Goal: Task Accomplishment & Management: Complete application form

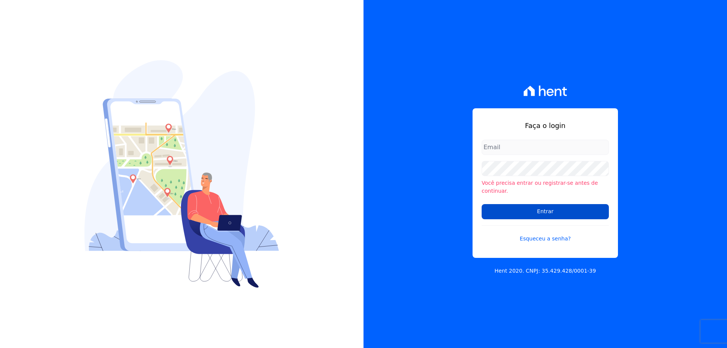
type input "financeiro01@imobcon.com"
click at [526, 206] on input "Entrar" at bounding box center [545, 211] width 127 height 15
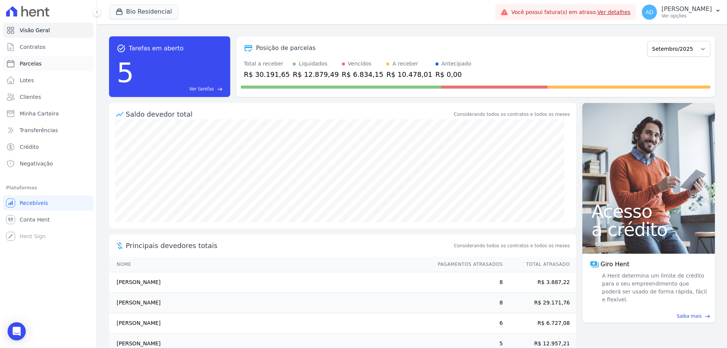
click at [40, 61] on link "Parcelas" at bounding box center [48, 63] width 91 height 15
select select
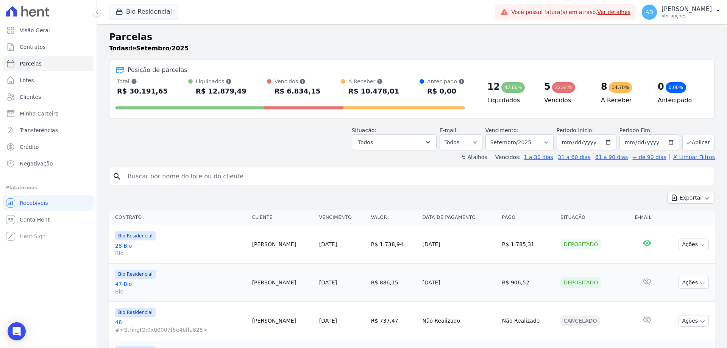
click at [188, 174] on input "search" at bounding box center [417, 176] width 589 height 15
type input "[PERSON_NAME]"
select select
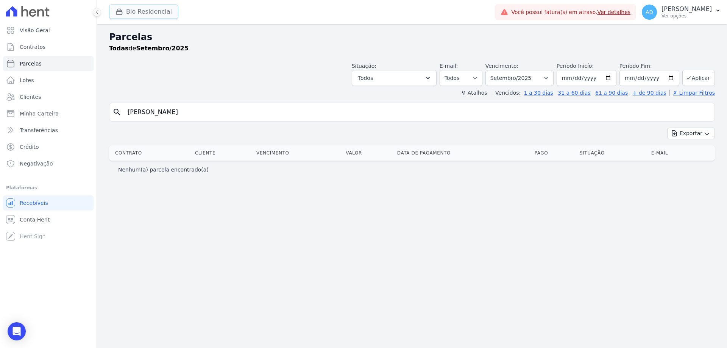
click at [126, 15] on button "Bio Residencial" at bounding box center [143, 12] width 69 height 14
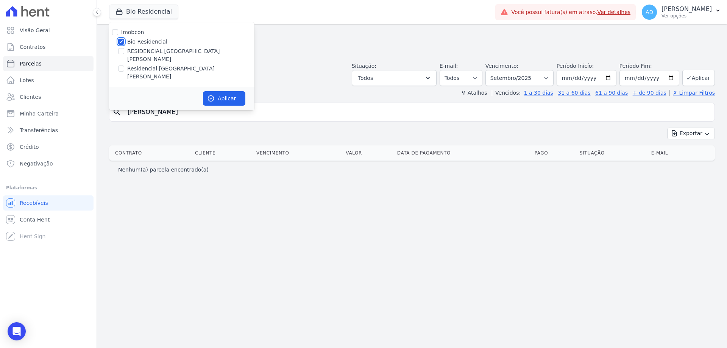
click at [122, 41] on input "Bio Residencial" at bounding box center [121, 42] width 6 height 6
checkbox input "false"
click at [120, 66] on input "Residencial [GEOGRAPHIC_DATA][PERSON_NAME]" at bounding box center [121, 69] width 6 height 6
checkbox input "true"
click at [224, 91] on button "Aplicar" at bounding box center [224, 98] width 42 height 14
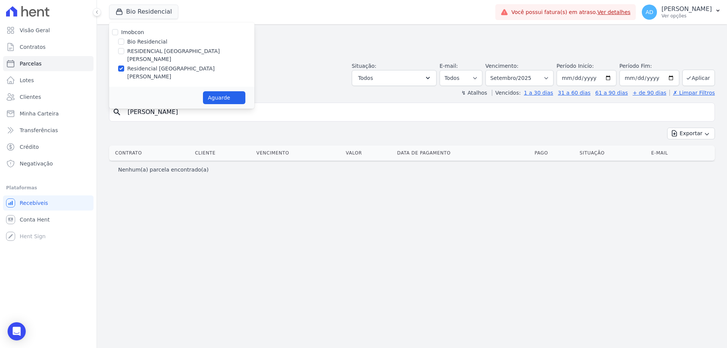
select select
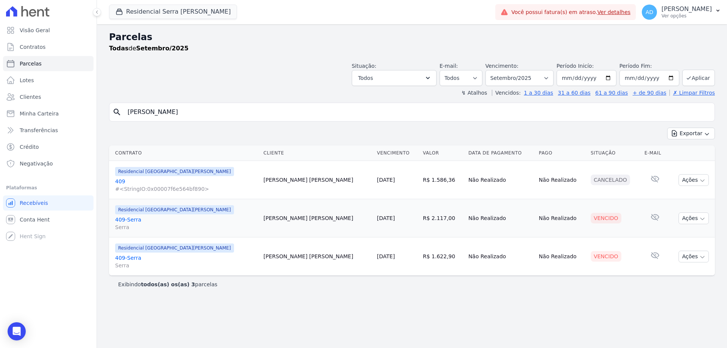
click at [120, 181] on link "409 #<StringIO:0x00007f6e564bf890>" at bounding box center [186, 185] width 142 height 15
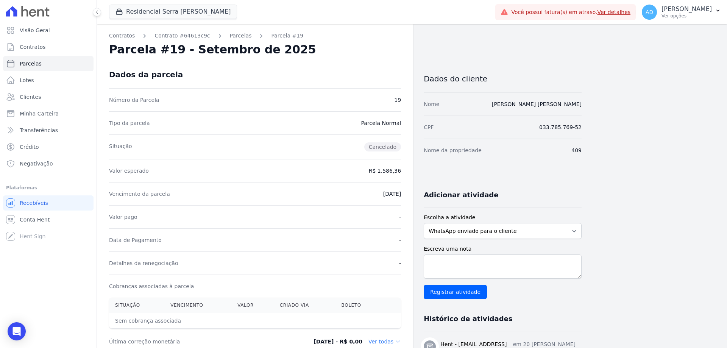
select select
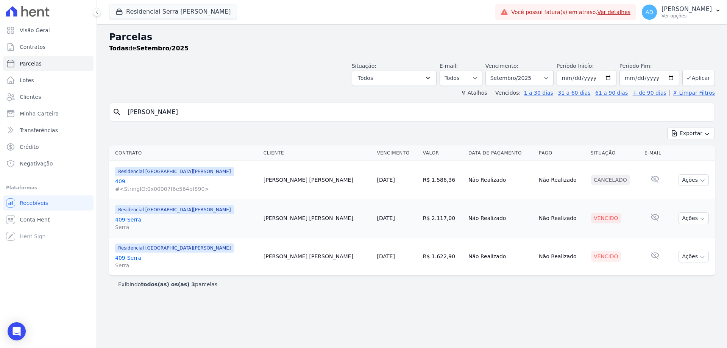
click at [129, 219] on link "409-[GEOGRAPHIC_DATA]" at bounding box center [186, 223] width 142 height 15
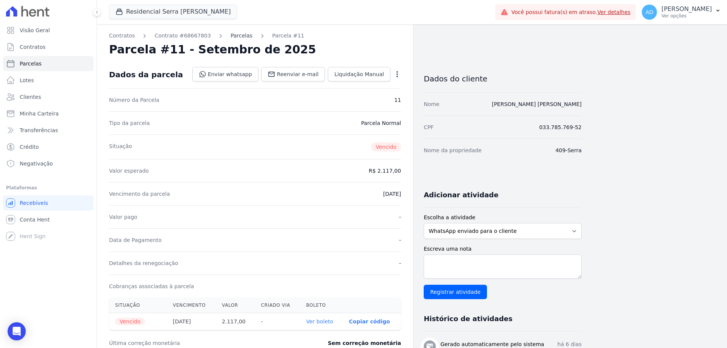
click at [232, 36] on link "Parcelas" at bounding box center [242, 36] width 22 height 8
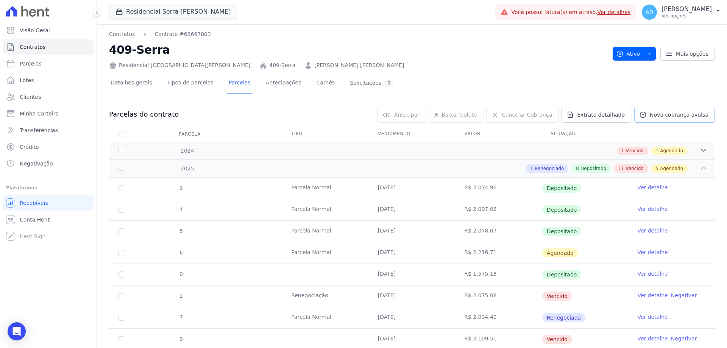
click at [663, 119] on link "Nova cobrança avulsa" at bounding box center [675, 115] width 81 height 16
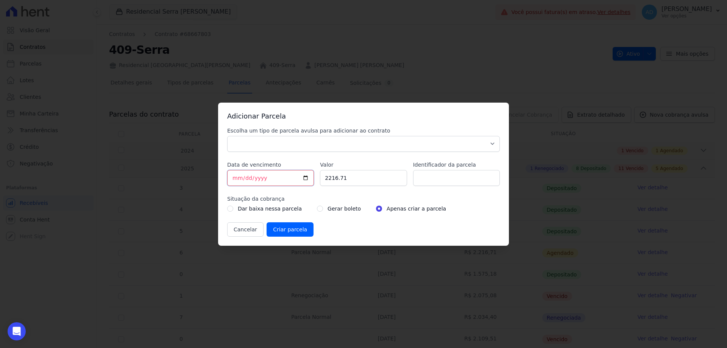
click at [233, 178] on input "[DATE]" at bounding box center [270, 178] width 87 height 16
click at [338, 184] on input "2216.71" at bounding box center [363, 178] width 87 height 16
drag, startPoint x: 350, startPoint y: 179, endPoint x: 308, endPoint y: 176, distance: 41.4
click at [307, 178] on div "Escolha um tipo de parcela avulsa para adicionar ao contrato Parcela Normal Sin…" at bounding box center [363, 182] width 273 height 110
drag, startPoint x: 334, startPoint y: 177, endPoint x: 366, endPoint y: 177, distance: 32.6
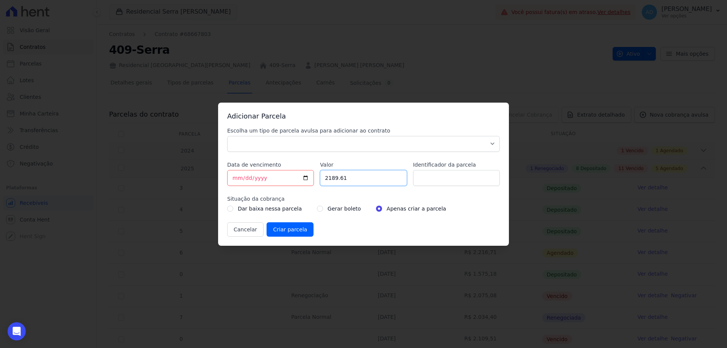
click at [366, 177] on input "2189.61" at bounding box center [363, 178] width 87 height 16
type input "2187.61"
click at [427, 183] on input "Identificador da parcela" at bounding box center [456, 178] width 87 height 16
type input "Referente Parc [DATE]"
click at [317, 211] on input "radio" at bounding box center [320, 209] width 6 height 6
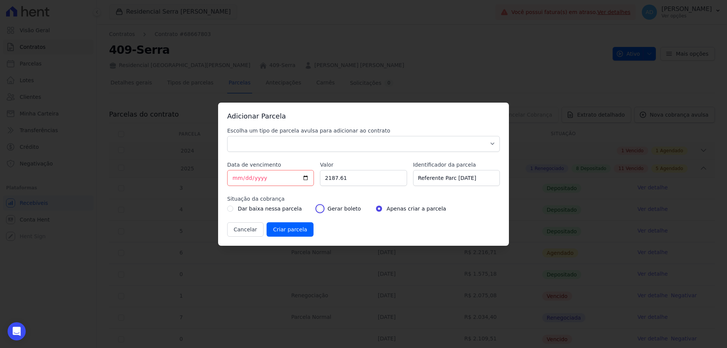
radio input "true"
click at [283, 230] on input "Criar parcela" at bounding box center [290, 229] width 47 height 14
click at [295, 145] on select "Parcela Normal Sinal Caução Intercalada Chaves Pré Chaves Pós Chaves Taxas Quit…" at bounding box center [363, 144] width 273 height 16
select select "standard"
click at [227, 136] on select "Parcela Normal Sinal Caução Intercalada Chaves Pré Chaves Pós Chaves Taxas Quit…" at bounding box center [363, 144] width 273 height 16
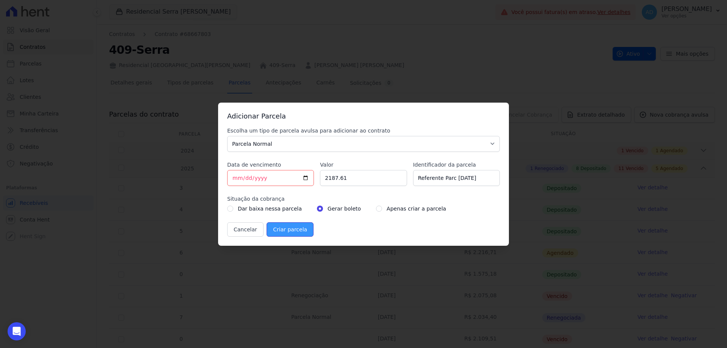
click at [284, 228] on input "Criar parcela" at bounding box center [290, 229] width 47 height 14
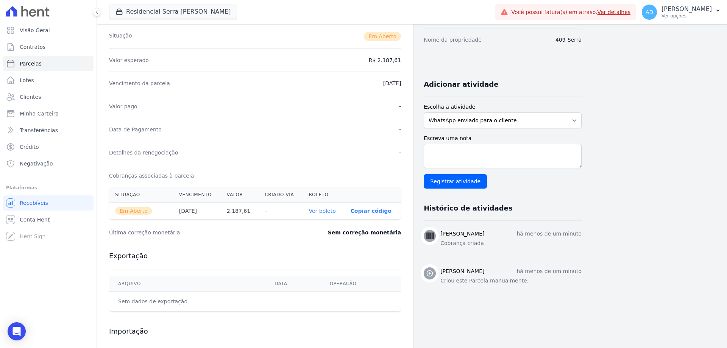
scroll to position [114, 0]
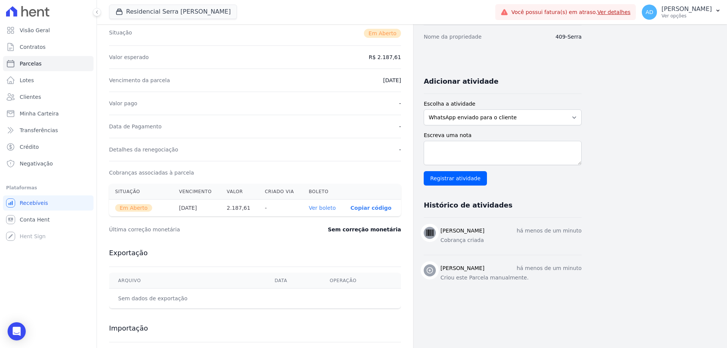
click at [328, 207] on link "Ver boleto" at bounding box center [322, 208] width 27 height 6
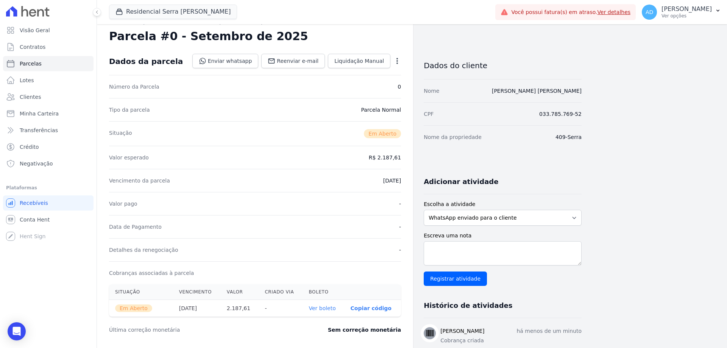
scroll to position [0, 0]
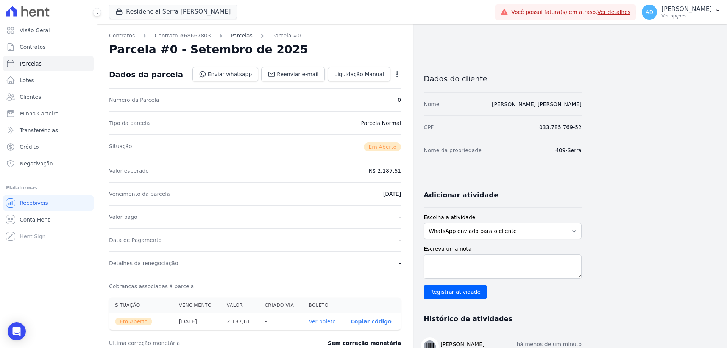
click at [232, 36] on link "Parcelas" at bounding box center [242, 36] width 22 height 8
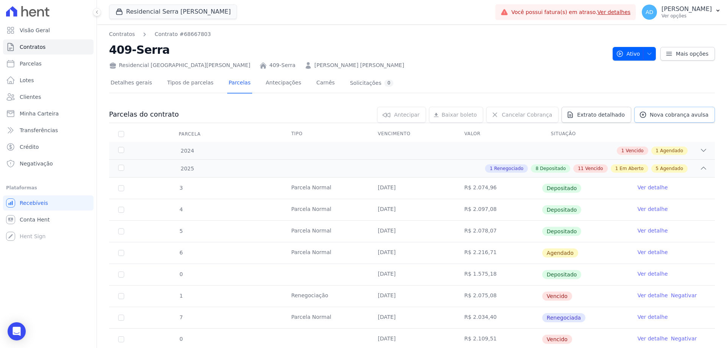
click at [678, 115] on span "Nova cobrança avulsa" at bounding box center [679, 115] width 59 height 8
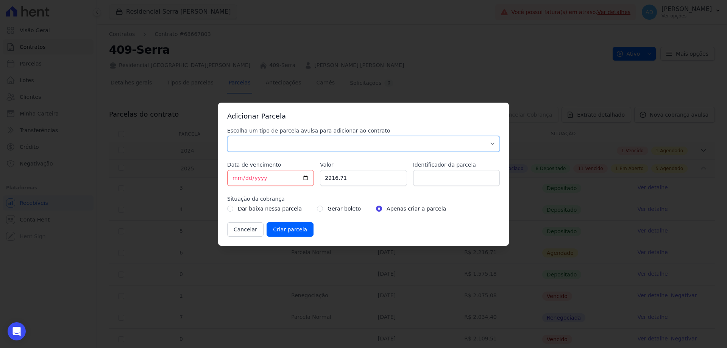
drag, startPoint x: 305, startPoint y: 145, endPoint x: 299, endPoint y: 151, distance: 8.3
click at [305, 145] on select "Parcela Normal Sinal Caução Intercalada Chaves Pré Chaves Pós Chaves Taxas Quit…" at bounding box center [363, 144] width 273 height 16
select select "standard"
click at [227, 136] on select "Parcela Normal Sinal Caução Intercalada Chaves Pré Chaves Pós Chaves Taxas Quit…" at bounding box center [363, 144] width 273 height 16
drag, startPoint x: 235, startPoint y: 177, endPoint x: 240, endPoint y: 180, distance: 5.5
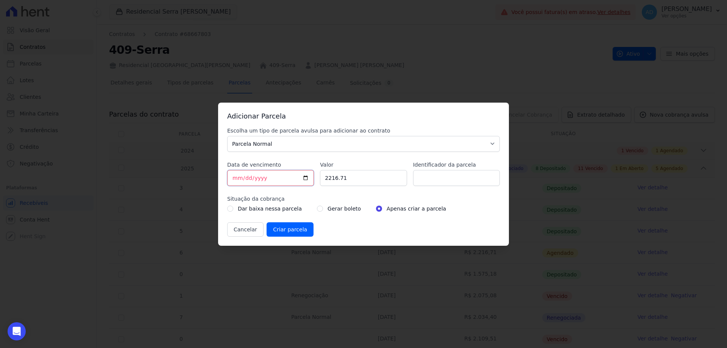
click at [237, 177] on input "[DATE]" at bounding box center [270, 178] width 87 height 16
type input "[DATE]"
type input "1674.85"
type input "Referente Parc [DATE]"
click at [317, 208] on input "radio" at bounding box center [320, 209] width 6 height 6
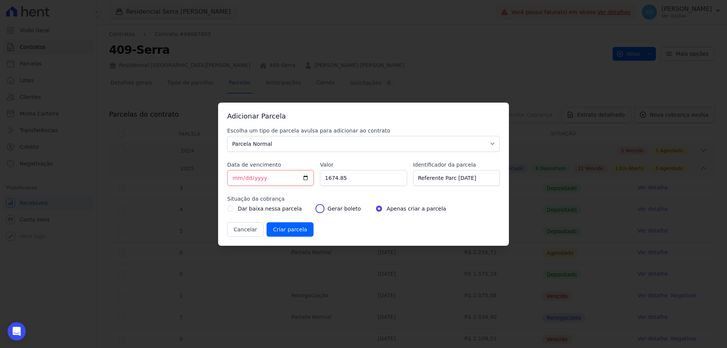
radio input "true"
click at [279, 226] on input "Criar parcela" at bounding box center [290, 229] width 47 height 14
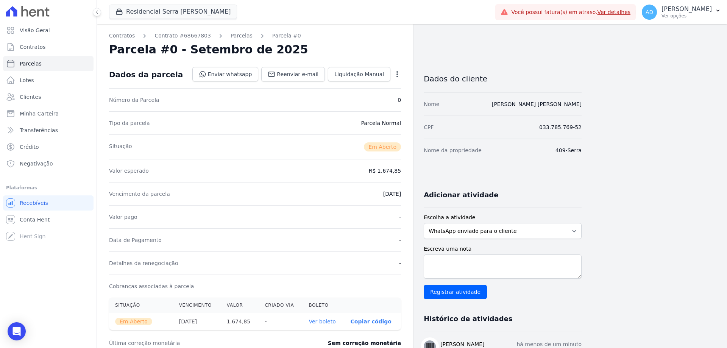
click at [318, 319] on link "Ver boleto" at bounding box center [322, 322] width 27 height 6
click at [233, 34] on link "Parcelas" at bounding box center [242, 36] width 22 height 8
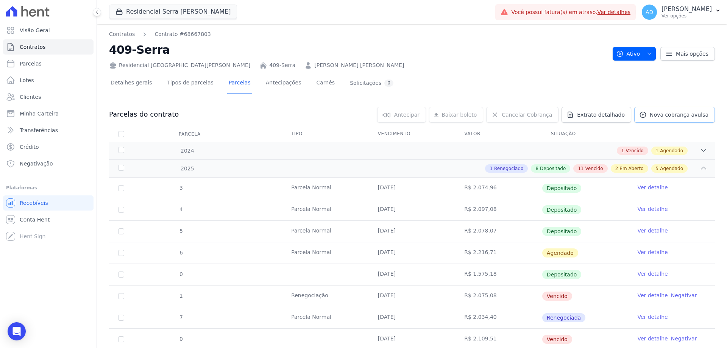
click at [687, 116] on span "Nova cobrança avulsa" at bounding box center [679, 115] width 59 height 8
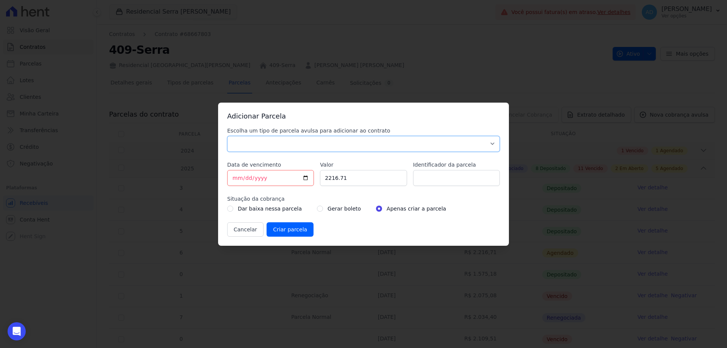
drag, startPoint x: 263, startPoint y: 147, endPoint x: 262, endPoint y: 152, distance: 5.1
click at [263, 147] on select "Parcela Normal Sinal Caução Intercalada Chaves Pré Chaves Pós Chaves Taxas Quit…" at bounding box center [363, 144] width 273 height 16
select select "standard"
click at [227, 136] on select "Parcela Normal Sinal Caução Intercalada Chaves Pré Chaves Pós Chaves Taxas Quit…" at bounding box center [363, 144] width 273 height 16
click at [235, 177] on input "[DATE]" at bounding box center [270, 178] width 87 height 16
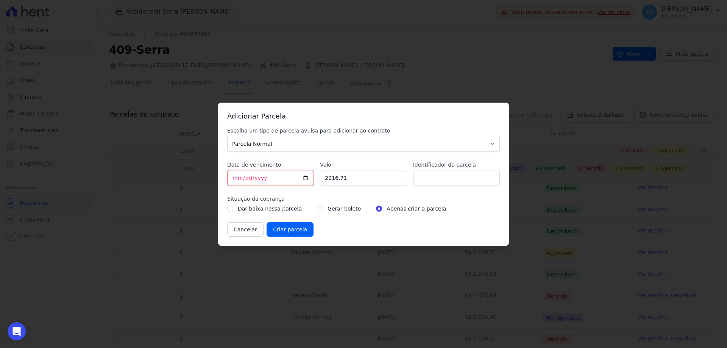
type input "[DATE]"
type input "1658.05"
type input "Referente parc [DATE]"
click at [317, 210] on div "Gerar boleto" at bounding box center [339, 208] width 44 height 9
click at [317, 212] on div "Gerar boleto" at bounding box center [339, 208] width 44 height 9
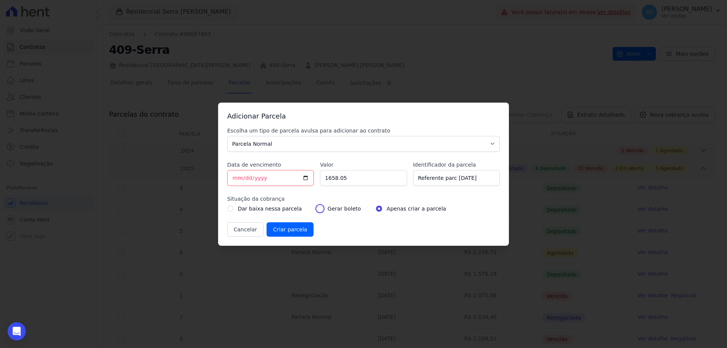
click at [317, 208] on input "radio" at bounding box center [320, 209] width 6 height 6
radio input "true"
click at [286, 227] on input "Criar parcela" at bounding box center [290, 229] width 47 height 14
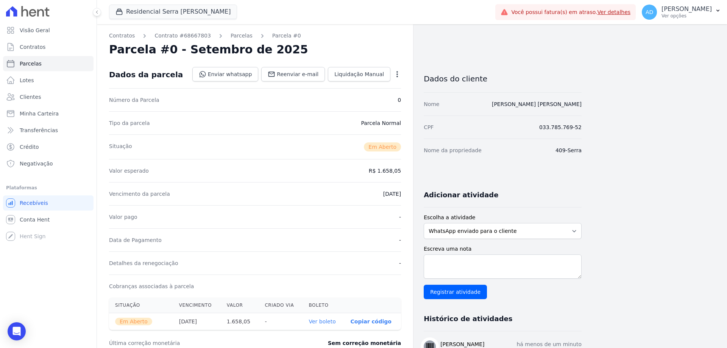
click at [322, 325] on th "Ver boleto" at bounding box center [324, 321] width 42 height 17
click at [322, 321] on link "Ver boleto" at bounding box center [322, 322] width 27 height 6
click at [36, 221] on span "Conta Hent" at bounding box center [35, 220] width 30 height 8
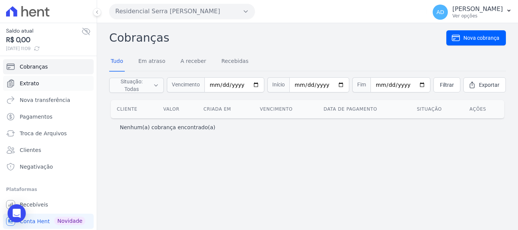
click at [37, 88] on link "Extrato" at bounding box center [48, 83] width 91 height 15
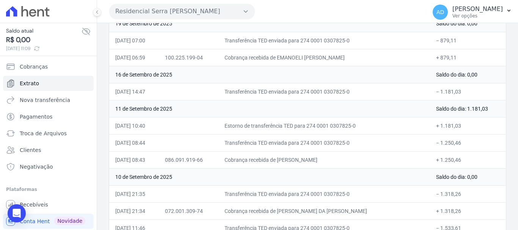
scroll to position [114, 0]
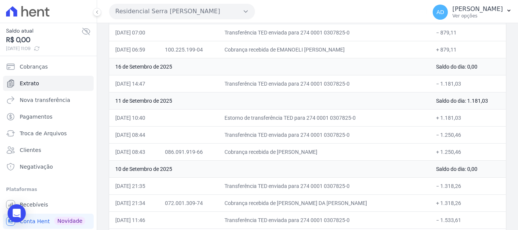
drag, startPoint x: 315, startPoint y: 152, endPoint x: 285, endPoint y: 153, distance: 30.0
click at [285, 153] on td "Cobrança recebida de [PERSON_NAME]" at bounding box center [323, 151] width 211 height 17
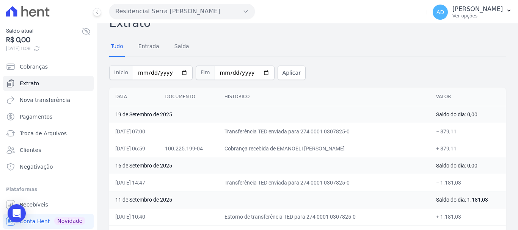
scroll to position [0, 0]
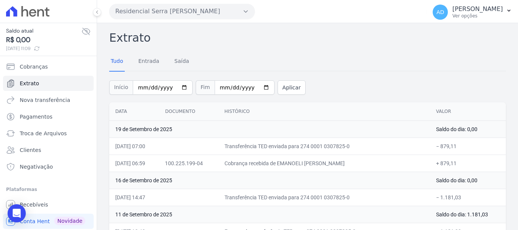
click at [125, 13] on button "Residencial Serra [PERSON_NAME]" at bounding box center [181, 11] width 145 height 15
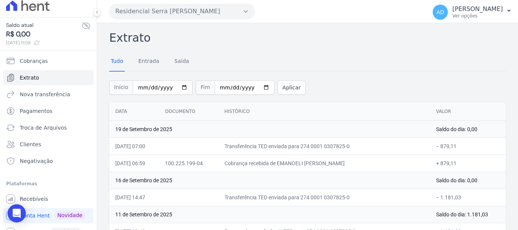
scroll to position [16, 0]
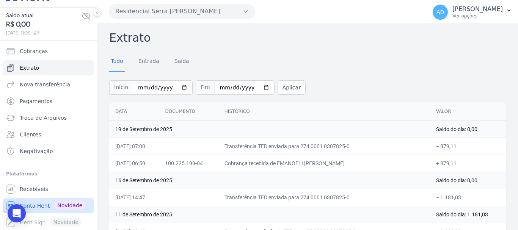
click at [45, 205] on span "Conta Hent" at bounding box center [35, 206] width 30 height 8
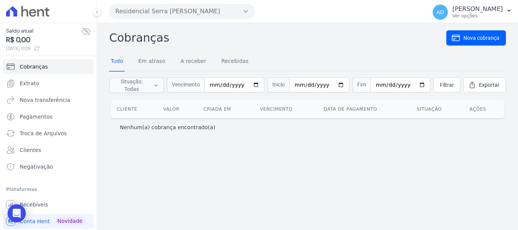
click at [143, 13] on button "Residencial Serra [PERSON_NAME]" at bounding box center [181, 11] width 145 height 15
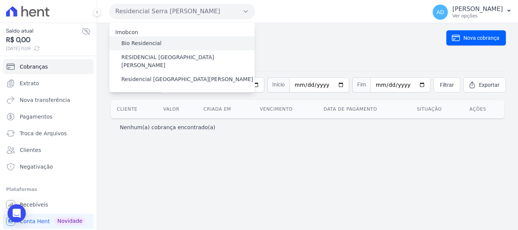
click at [134, 46] on label "Bio Residencial" at bounding box center [141, 43] width 40 height 8
click at [0, 0] on input "Bio Residencial" at bounding box center [0, 0] width 0 height 0
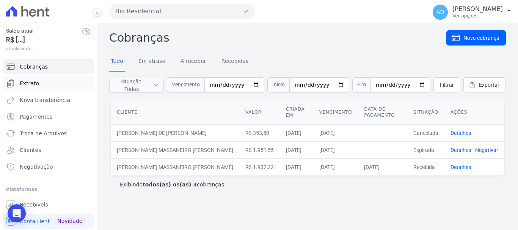
click at [45, 85] on link "Extrato" at bounding box center [48, 83] width 91 height 15
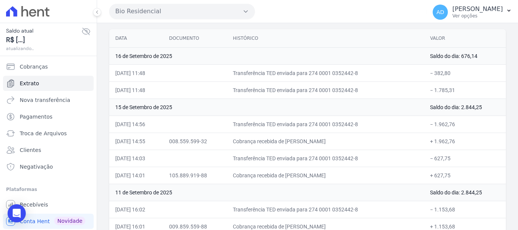
scroll to position [76, 0]
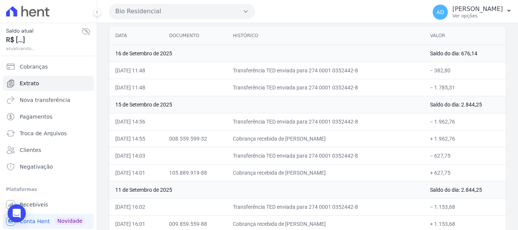
drag, startPoint x: 322, startPoint y: 171, endPoint x: 306, endPoint y: 174, distance: 15.7
click at [306, 174] on td "Cobrança recebida de [PERSON_NAME]" at bounding box center [325, 172] width 197 height 17
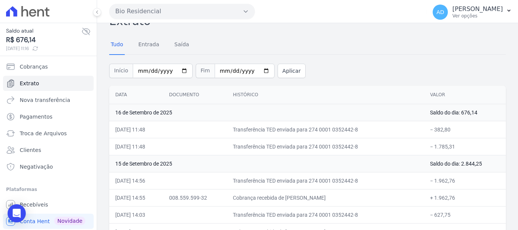
scroll to position [0, 0]
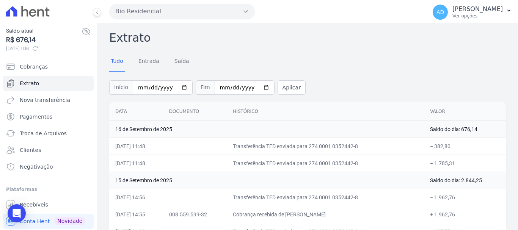
click at [117, 12] on button "Bio Residencial" at bounding box center [181, 11] width 145 height 15
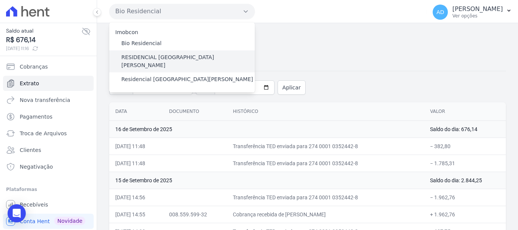
click at [123, 59] on label "RESIDENCIAL [GEOGRAPHIC_DATA][PERSON_NAME]" at bounding box center [187, 61] width 133 height 16
click at [130, 56] on label "RESIDENCIAL [GEOGRAPHIC_DATA][PERSON_NAME]" at bounding box center [187, 61] width 133 height 16
click at [0, 0] on input "RESIDENCIAL [GEOGRAPHIC_DATA][PERSON_NAME]" at bounding box center [0, 0] width 0 height 0
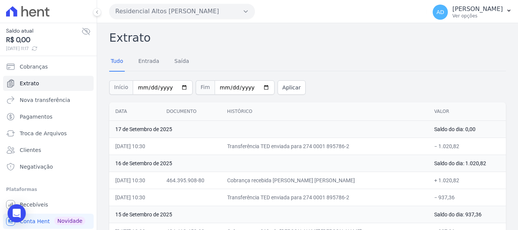
click at [130, 13] on button "Residencial Altos [PERSON_NAME]" at bounding box center [181, 11] width 145 height 15
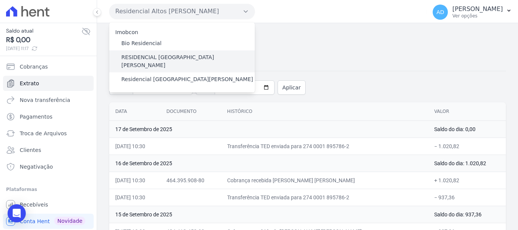
click at [127, 57] on label "RESIDENCIAL [GEOGRAPHIC_DATA][PERSON_NAME]" at bounding box center [187, 61] width 133 height 16
click at [0, 0] on input "RESIDENCIAL [GEOGRAPHIC_DATA][PERSON_NAME]" at bounding box center [0, 0] width 0 height 0
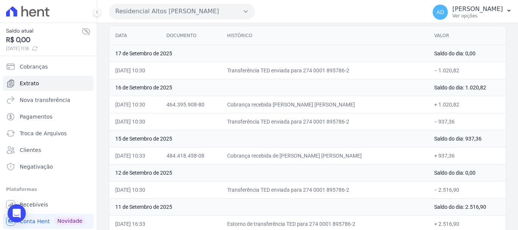
scroll to position [114, 0]
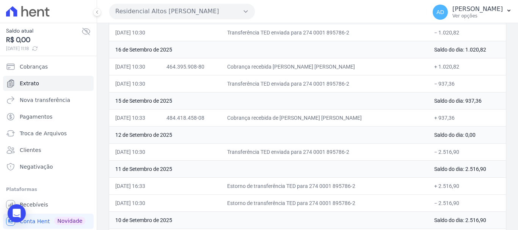
drag, startPoint x: 339, startPoint y: 117, endPoint x: 317, endPoint y: 120, distance: 22.8
click at [317, 120] on td "Cobrança recebida de [PERSON_NAME] [PERSON_NAME]" at bounding box center [324, 117] width 207 height 17
drag, startPoint x: 328, startPoint y: 67, endPoint x: 316, endPoint y: 67, distance: 12.5
click at [316, 67] on td "Cobrança recebida [PERSON_NAME] [PERSON_NAME]" at bounding box center [324, 66] width 207 height 17
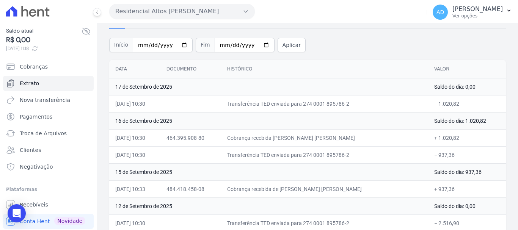
scroll to position [38, 0]
